Goal: Task Accomplishment & Management: Manage account settings

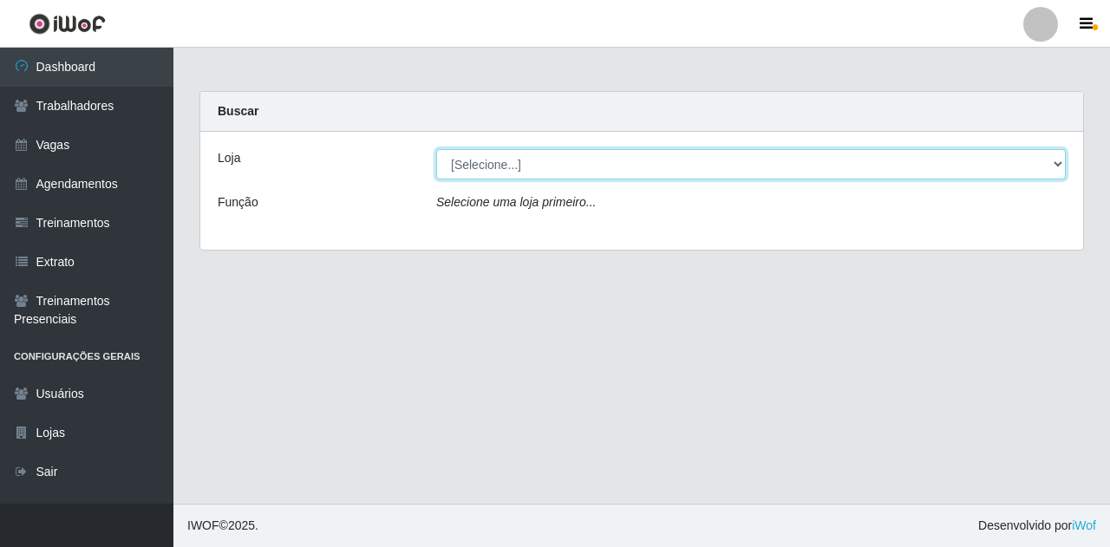
click at [884, 162] on select "[Selecione...] Super Show Jardins - [GEOGRAPHIC_DATA]" at bounding box center [751, 164] width 630 height 30
select select "263"
click at [436, 149] on select "[Selecione...] Super Show Jardins - [GEOGRAPHIC_DATA]" at bounding box center [751, 164] width 630 height 30
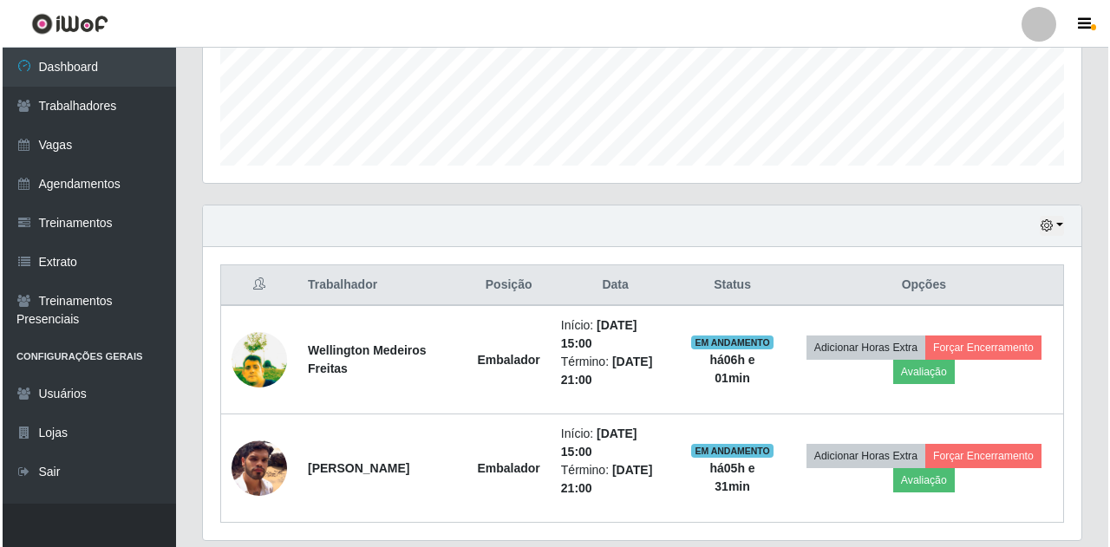
scroll to position [513, 0]
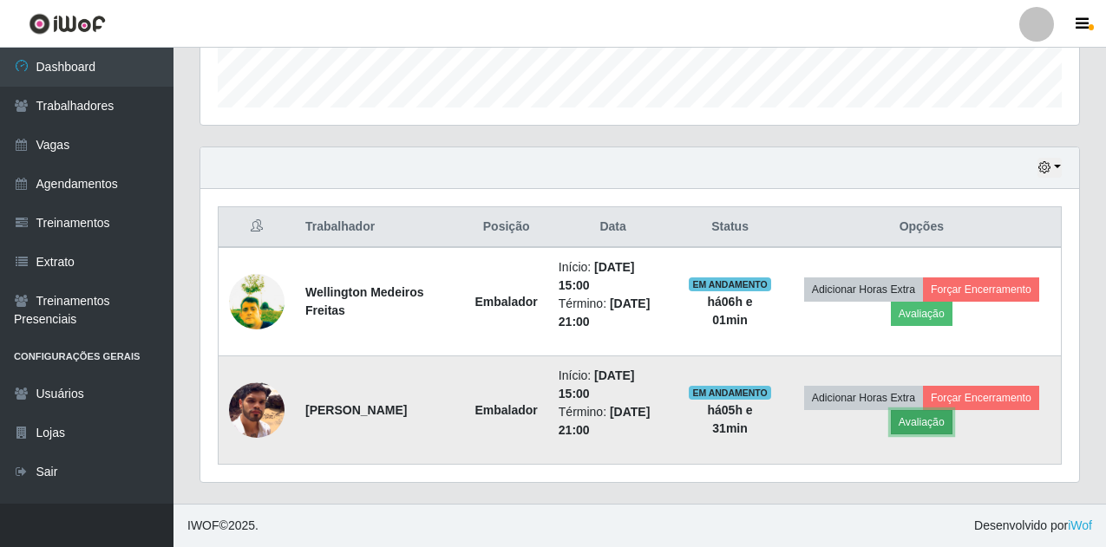
click at [945, 419] on button "Avaliação" at bounding box center [922, 422] width 62 height 24
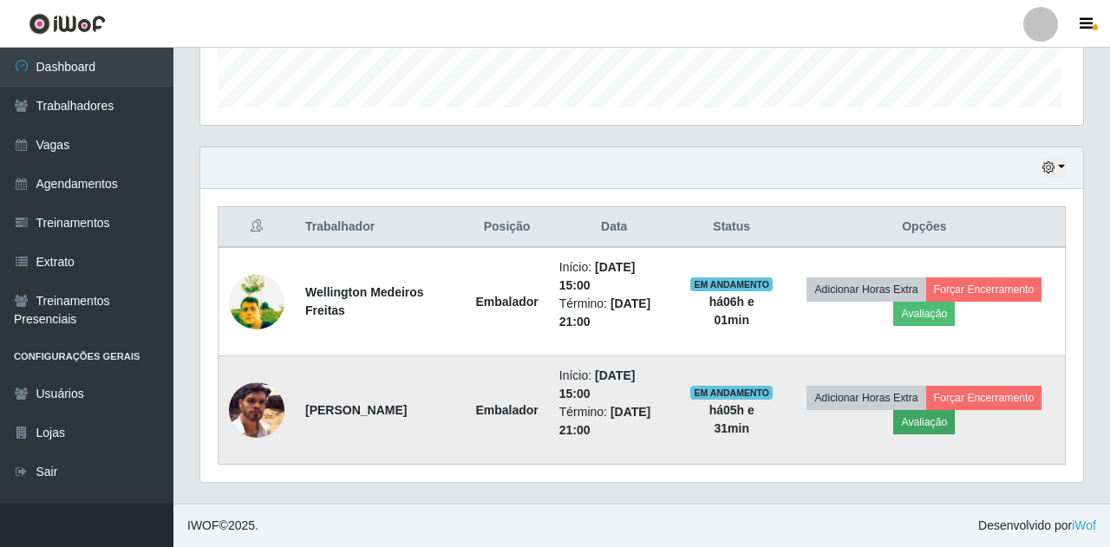
scroll to position [360, 870]
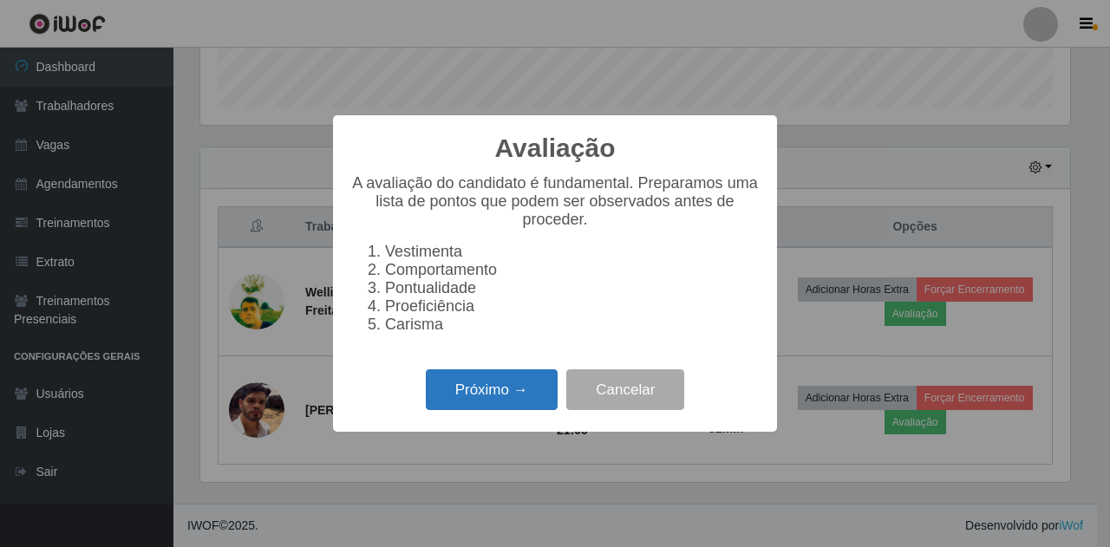
click at [504, 410] on button "Próximo →" at bounding box center [492, 390] width 132 height 41
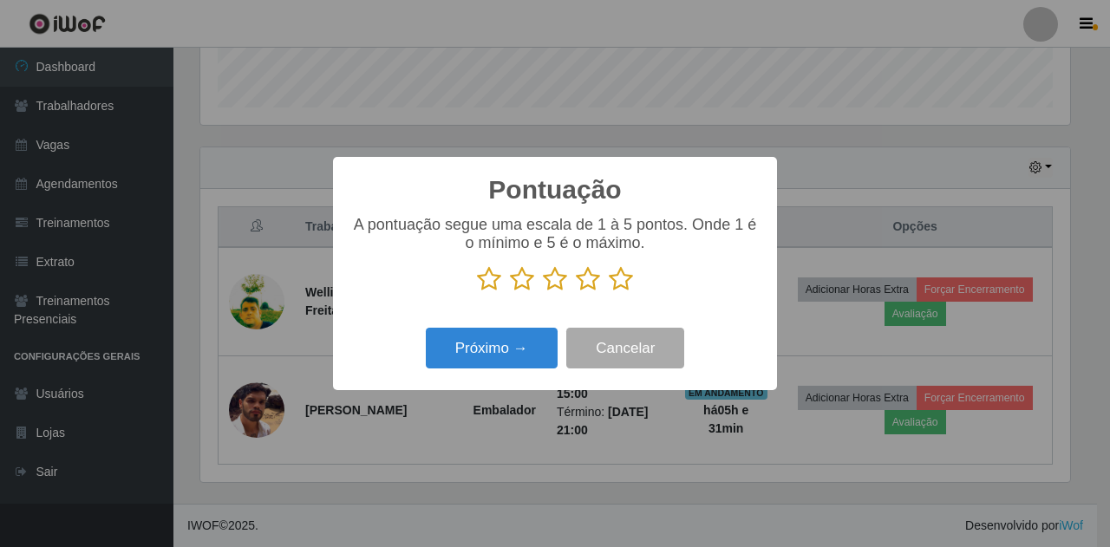
click at [490, 284] on icon at bounding box center [489, 279] width 24 height 26
click at [477, 292] on input "radio" at bounding box center [477, 292] width 0 height 0
click at [505, 342] on button "Próximo →" at bounding box center [492, 348] width 132 height 41
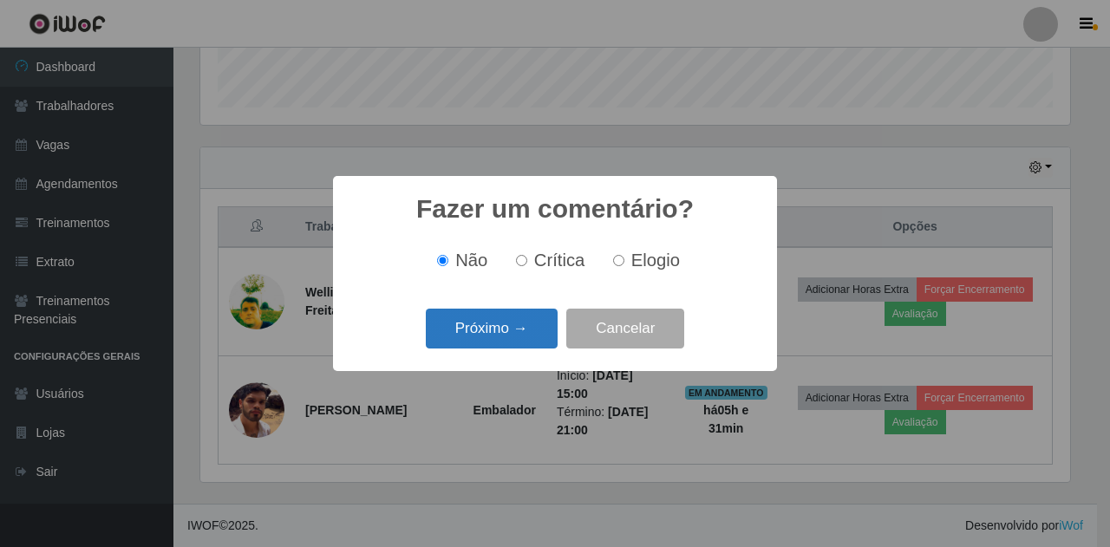
click at [507, 320] on button "Próximo →" at bounding box center [492, 329] width 132 height 41
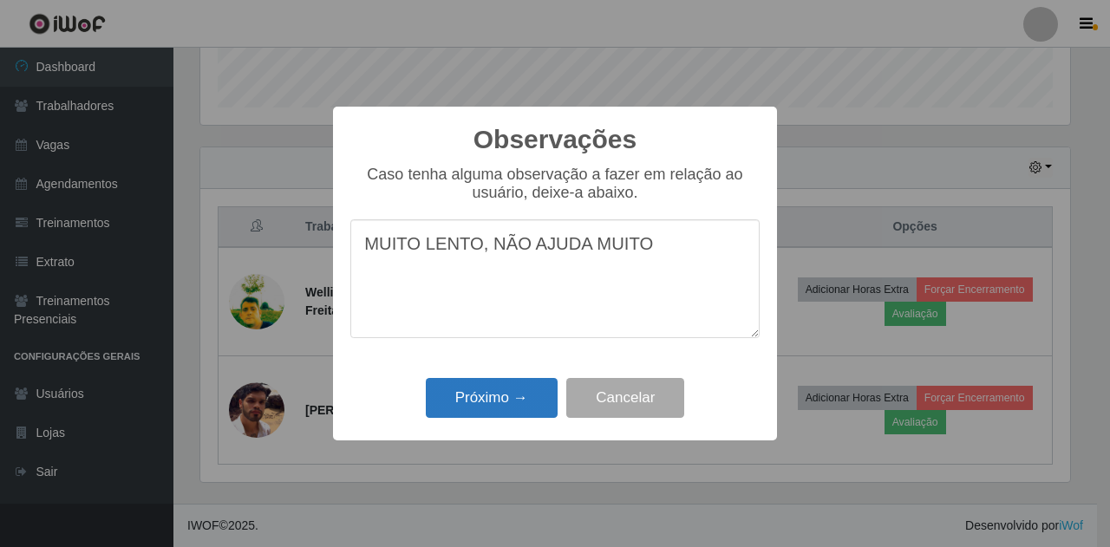
type textarea "MUITO LENTO, NÃO AJUDA MUITO"
click at [502, 399] on button "Próximo →" at bounding box center [492, 398] width 132 height 41
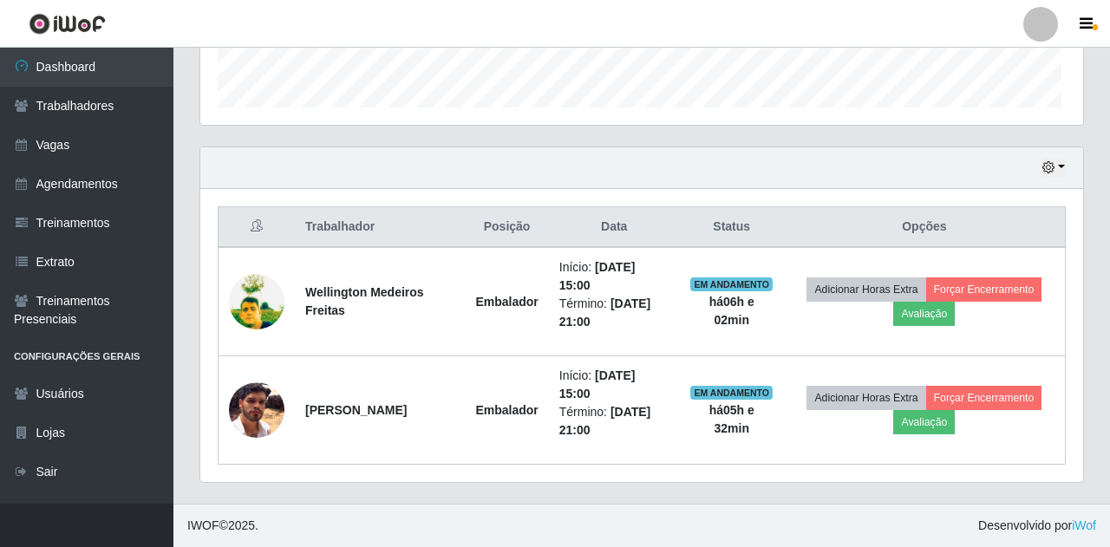
scroll to position [360, 879]
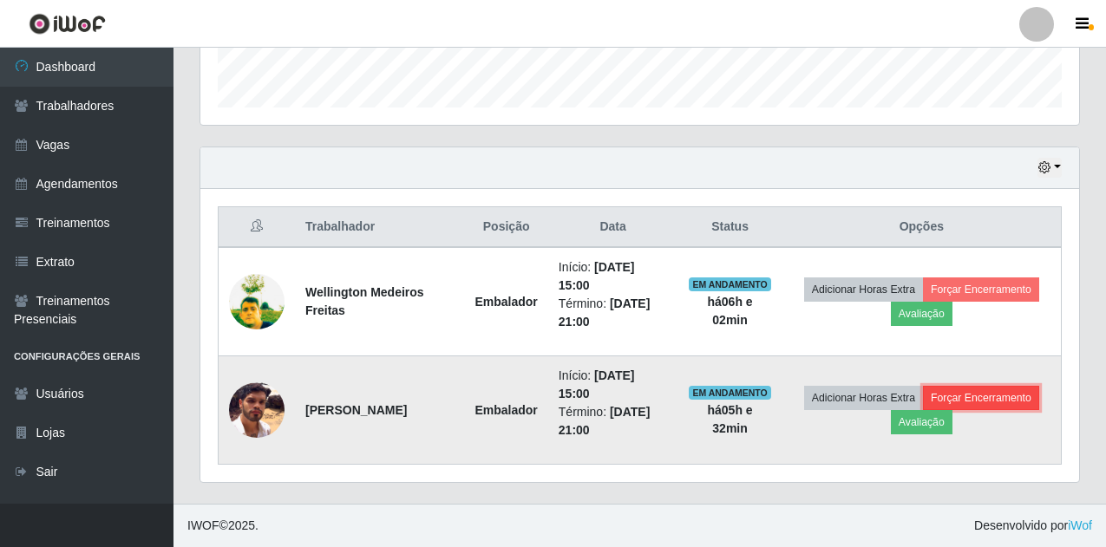
click at [977, 395] on button "Forçar Encerramento" at bounding box center [981, 398] width 116 height 24
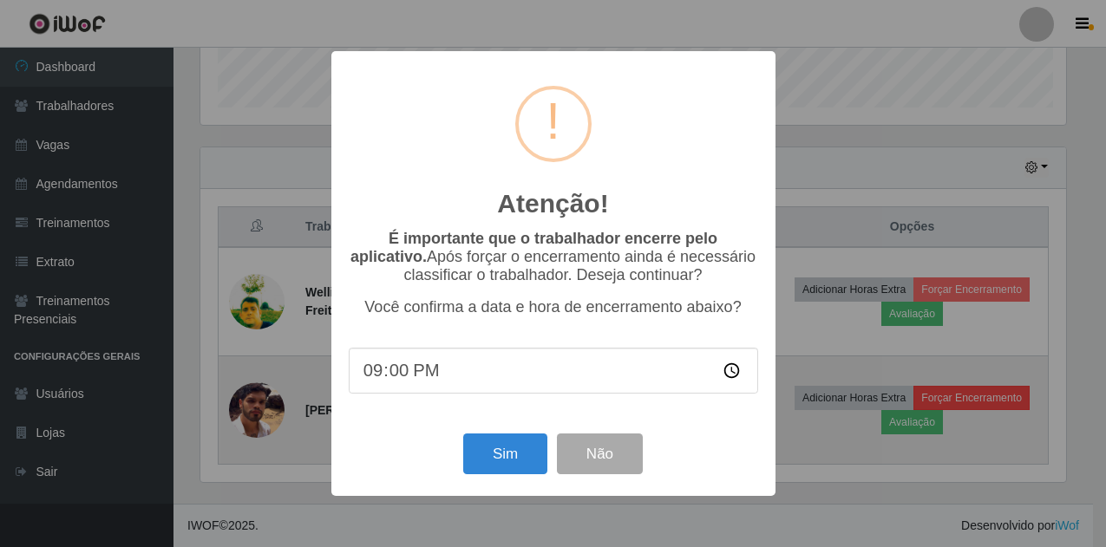
scroll to position [360, 870]
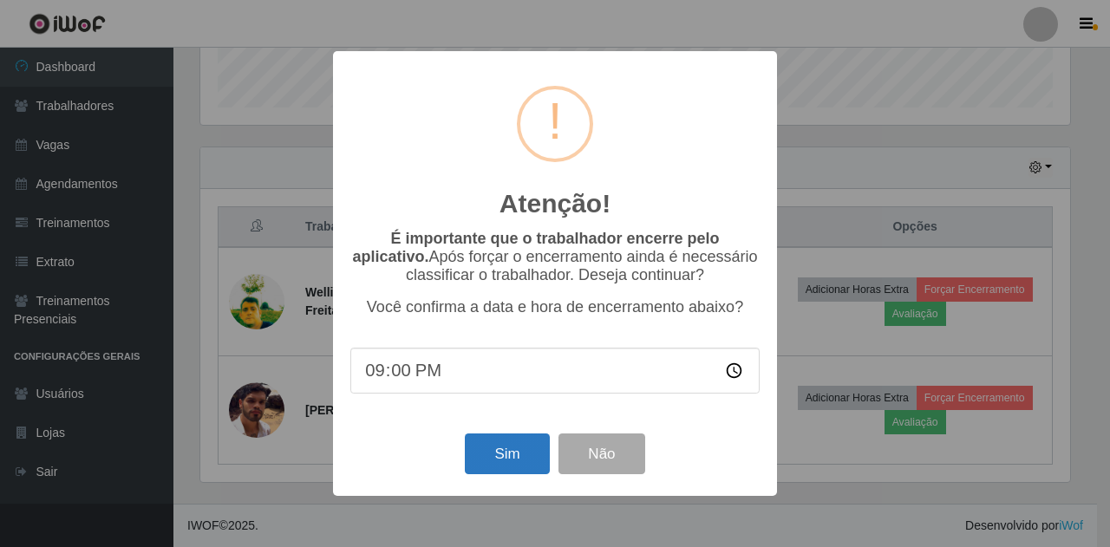
drag, startPoint x: 496, startPoint y: 431, endPoint x: 503, endPoint y: 466, distance: 35.4
click at [501, 456] on div "Atenção! × É importante que o trabalhador encerre pelo aplicativo. Após forçar …" at bounding box center [555, 273] width 444 height 445
click at [503, 466] on button "Sim" at bounding box center [507, 454] width 84 height 41
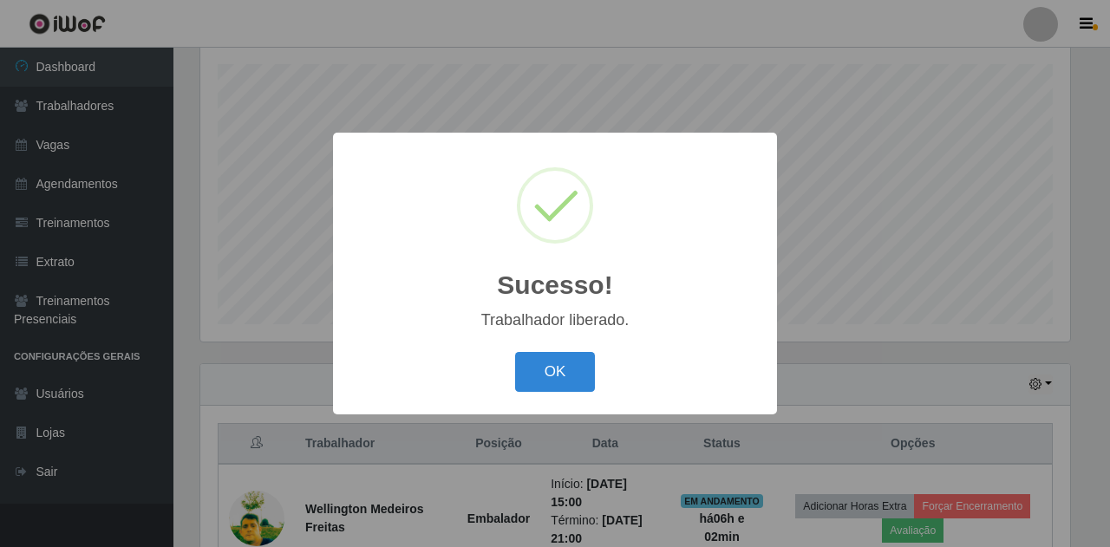
click at [596, 375] on div "OK Cancel" at bounding box center [554, 371] width 409 height 49
click at [587, 376] on button "OK" at bounding box center [555, 372] width 81 height 41
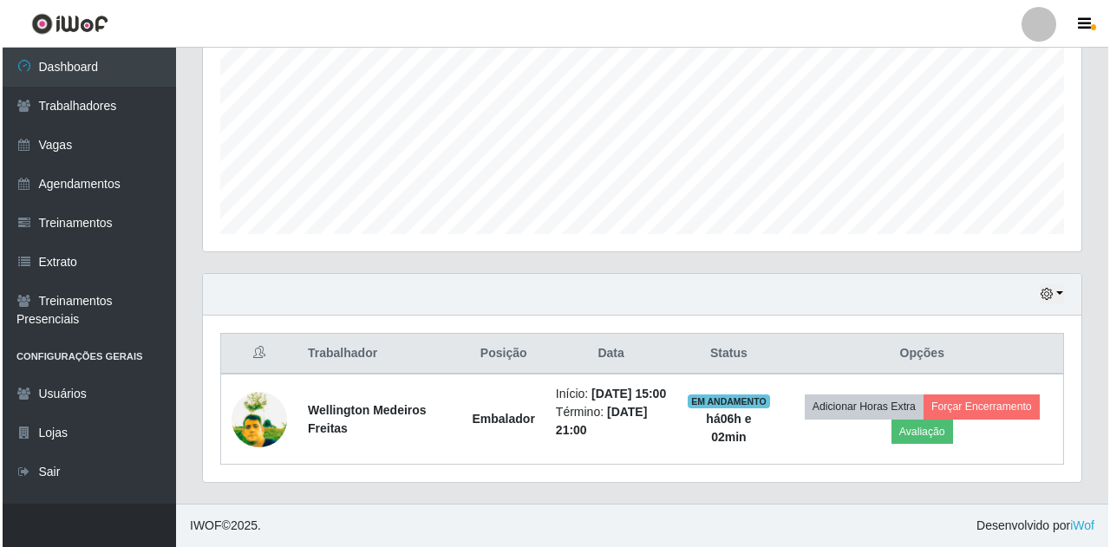
scroll to position [404, 0]
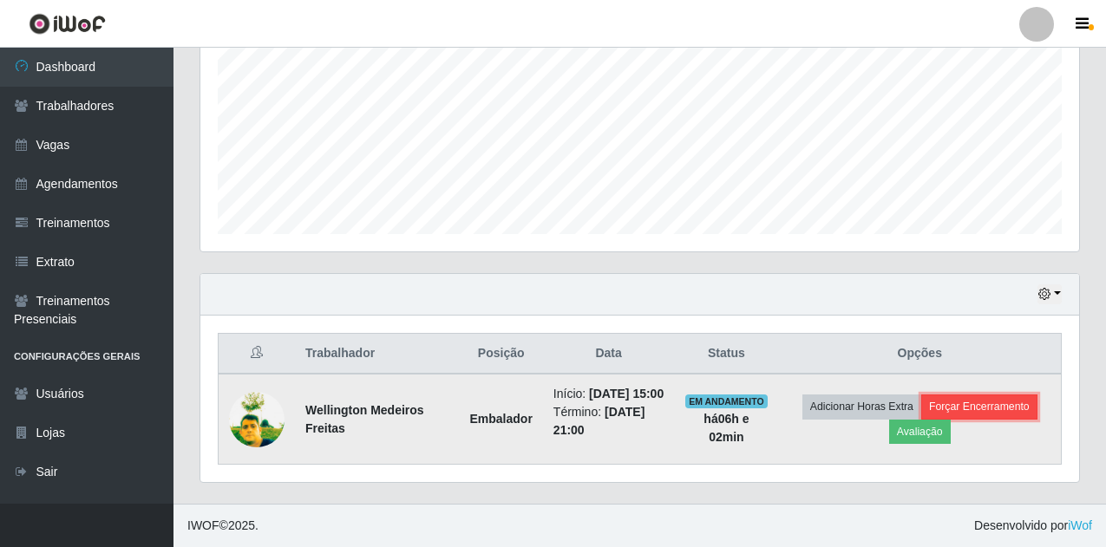
click at [1012, 396] on button "Forçar Encerramento" at bounding box center [979, 407] width 116 height 24
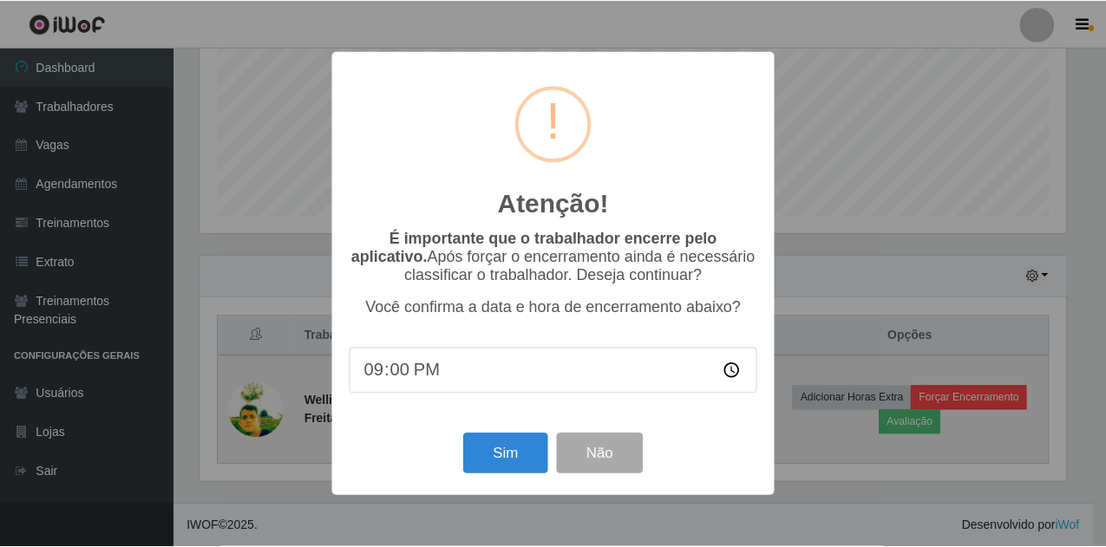
scroll to position [360, 870]
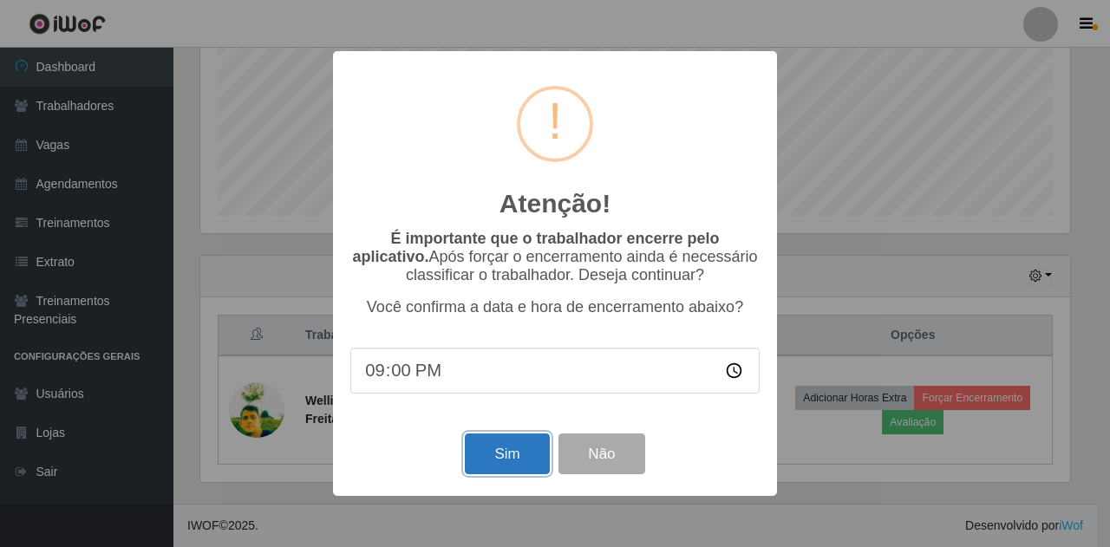
click at [533, 455] on button "Sim" at bounding box center [507, 454] width 84 height 41
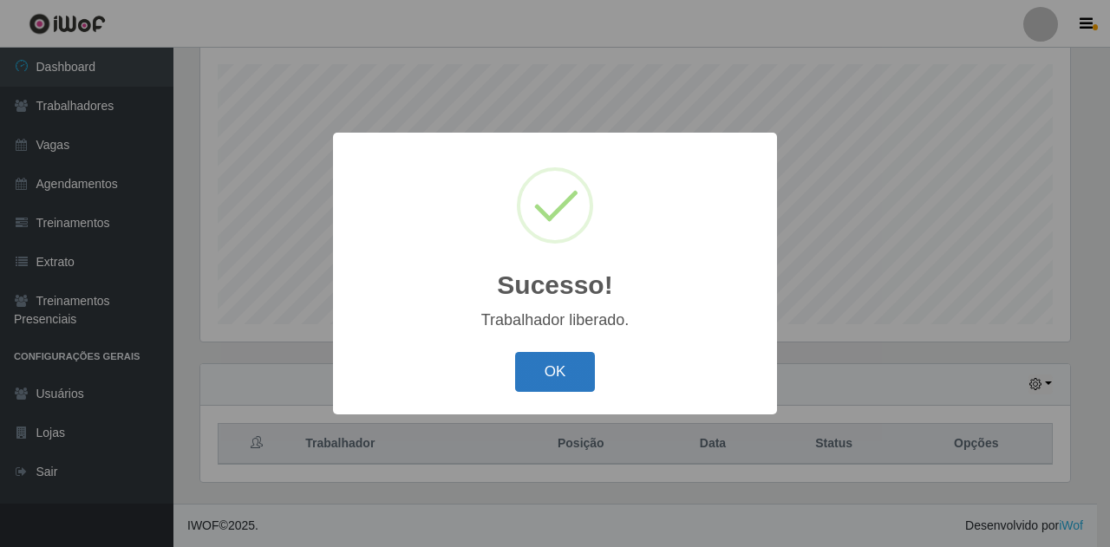
click at [584, 372] on button "OK" at bounding box center [555, 372] width 81 height 41
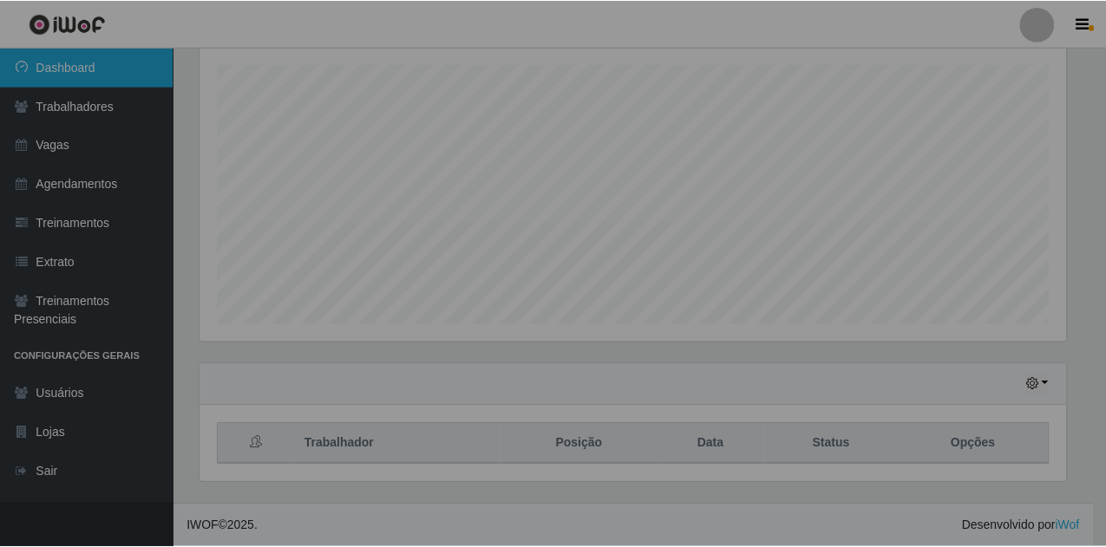
scroll to position [360, 879]
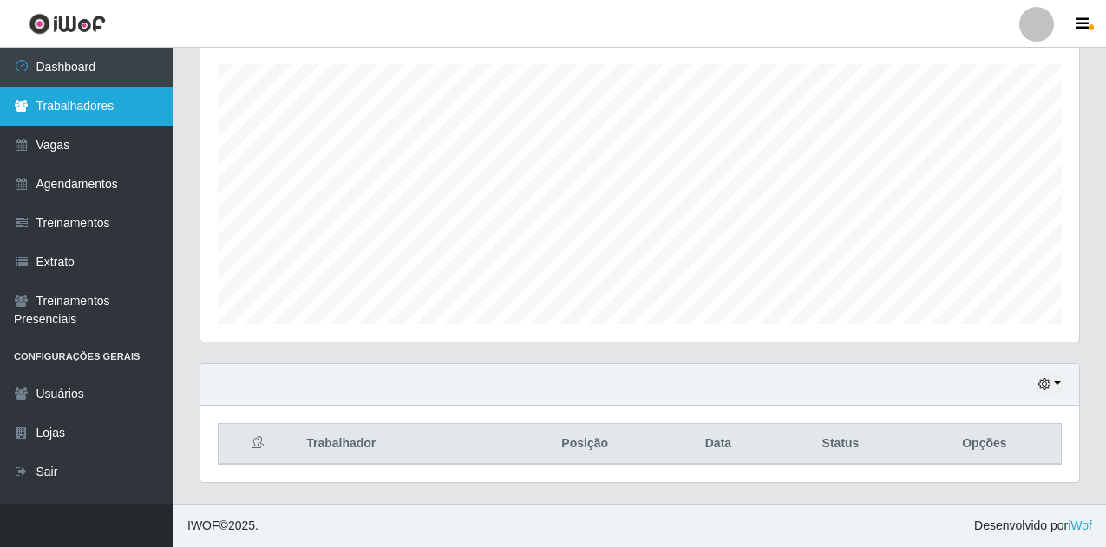
click at [88, 110] on link "Trabalhadores" at bounding box center [86, 106] width 173 height 39
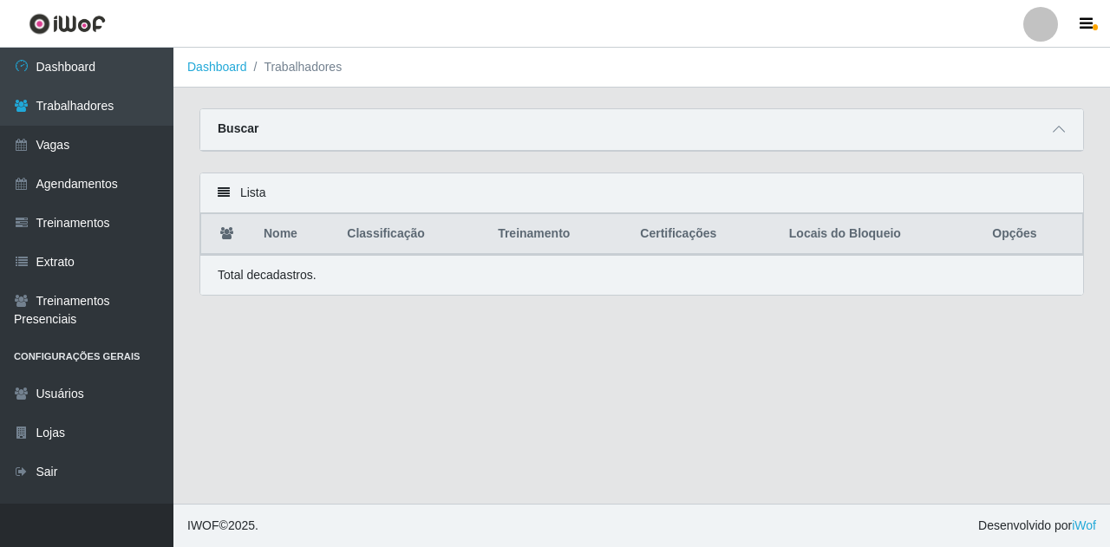
click at [526, 139] on div "Buscar" at bounding box center [641, 130] width 883 height 42
click at [1046, 136] on div "Buscar" at bounding box center [641, 130] width 883 height 42
click at [1060, 131] on icon at bounding box center [1059, 129] width 12 height 12
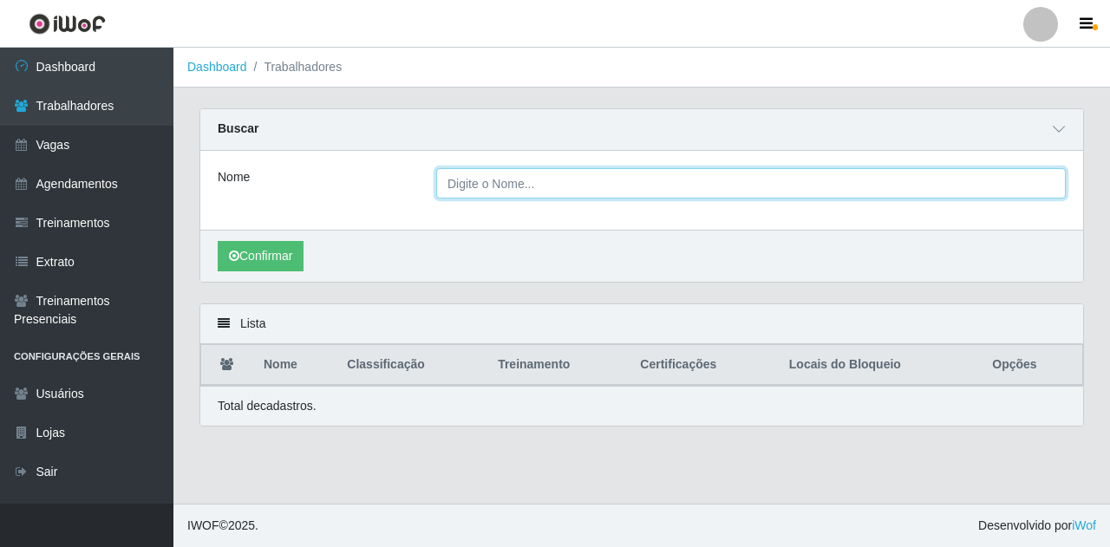
click at [501, 196] on input "Nome" at bounding box center [751, 183] width 630 height 30
type input "THALLYSON"
click at [218, 241] on button "Confirmar" at bounding box center [261, 256] width 86 height 30
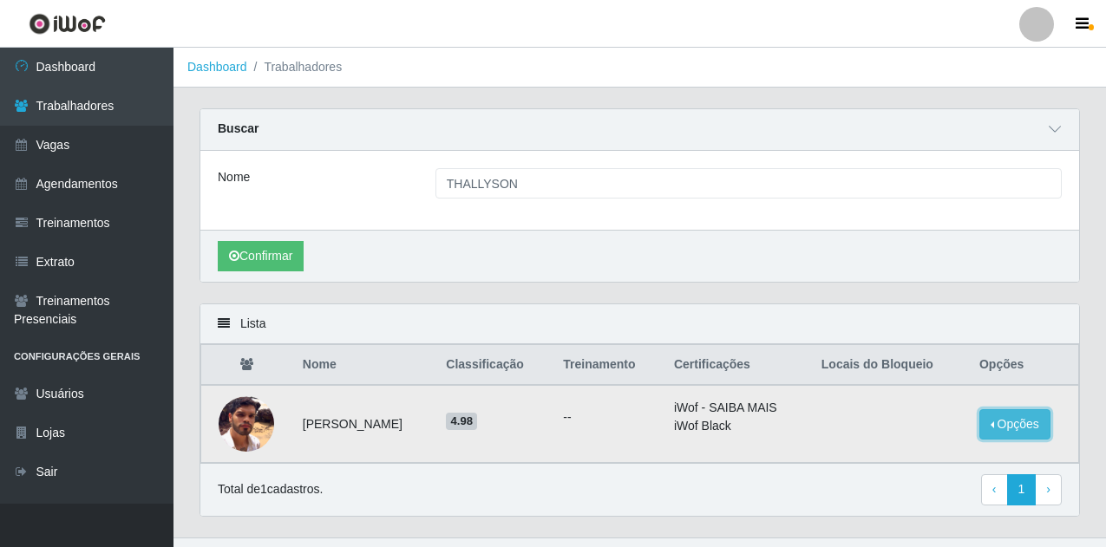
click at [1011, 432] on button "Opções" at bounding box center [1014, 424] width 71 height 30
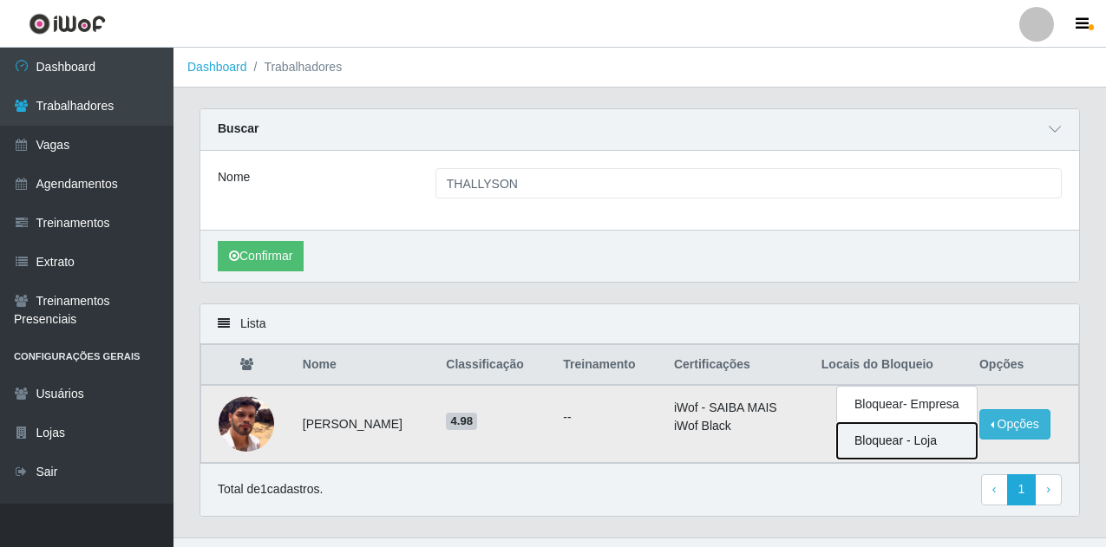
click at [906, 438] on button "Bloquear - Loja" at bounding box center [907, 441] width 140 height 36
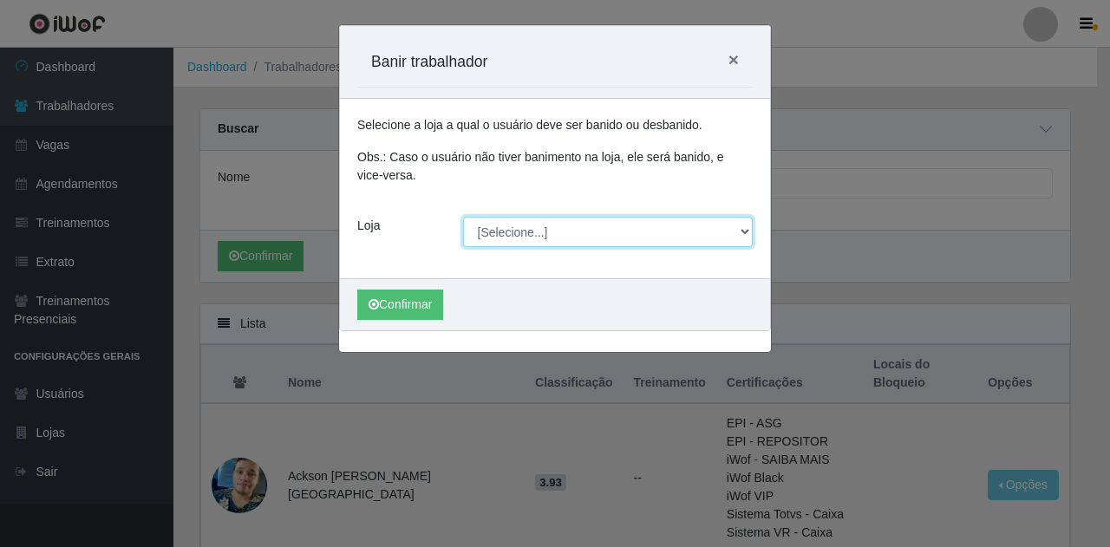
click at [511, 236] on select "[Selecione...] Super Show Jardins - [GEOGRAPHIC_DATA]" at bounding box center [608, 232] width 291 height 30
select select "263"
click at [463, 217] on select "[Selecione...] Super Show Jardins - [GEOGRAPHIC_DATA]" at bounding box center [608, 232] width 291 height 30
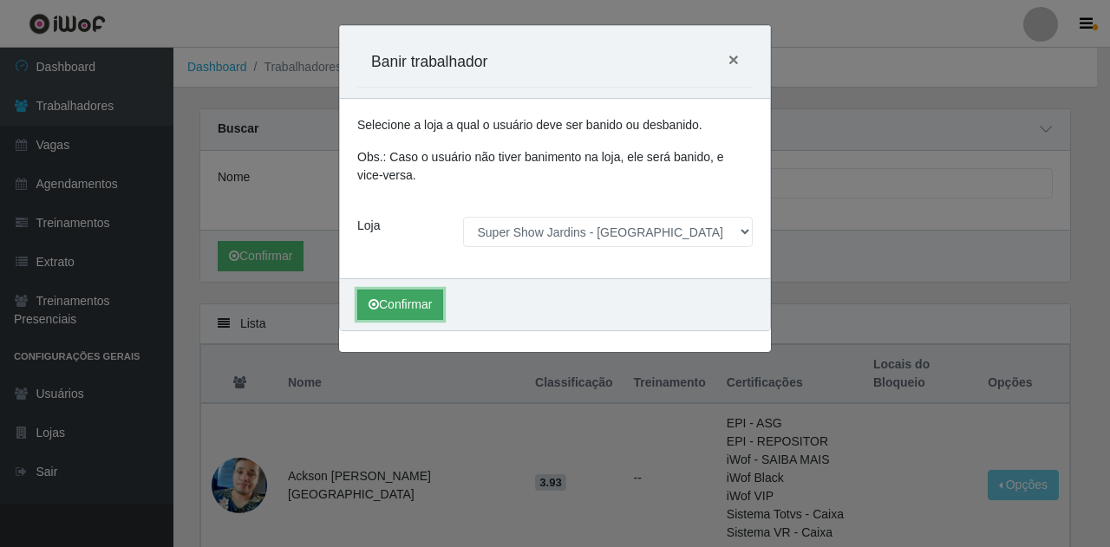
click at [430, 295] on button "Confirmar" at bounding box center [400, 305] width 86 height 30
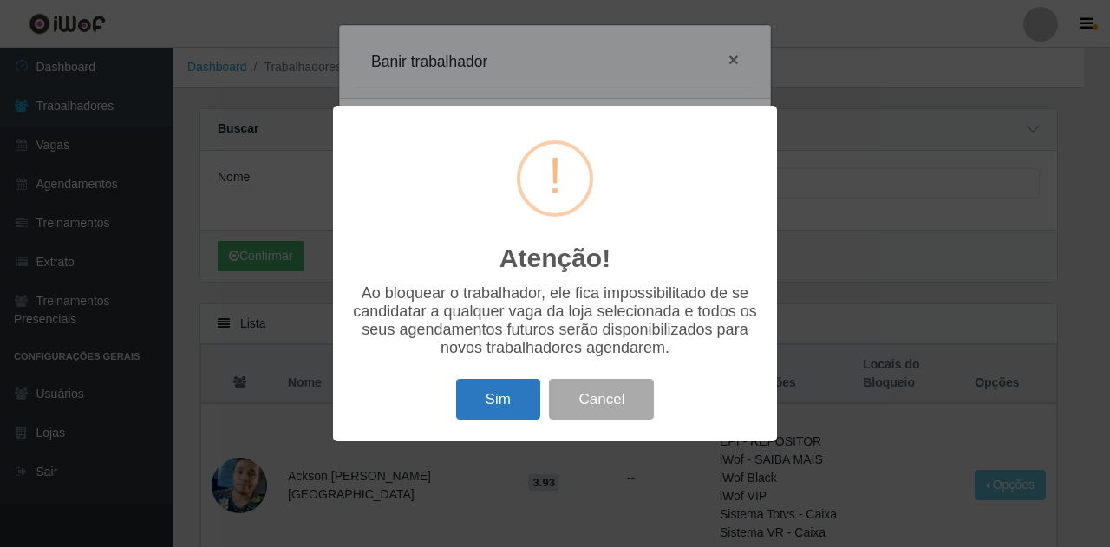
click at [525, 410] on button "Sim" at bounding box center [498, 399] width 84 height 41
